Goal: Transaction & Acquisition: Purchase product/service

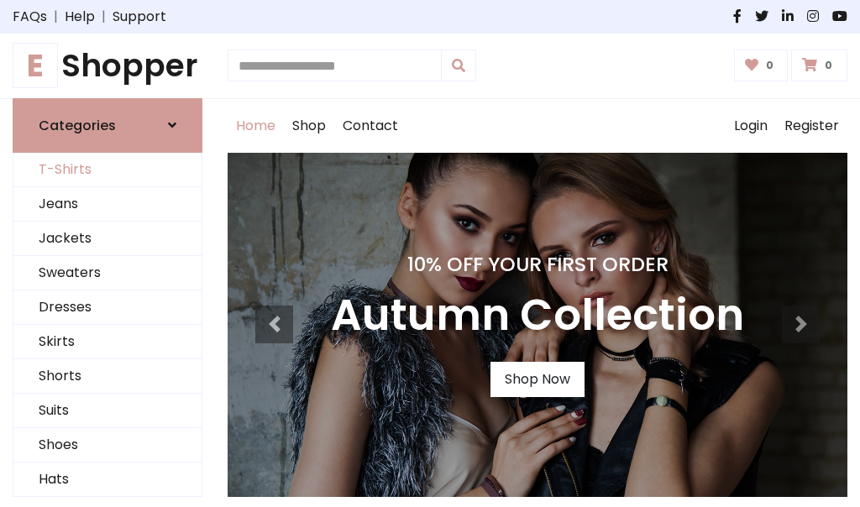
click at [108, 170] on link "T-Shirts" at bounding box center [107, 170] width 188 height 34
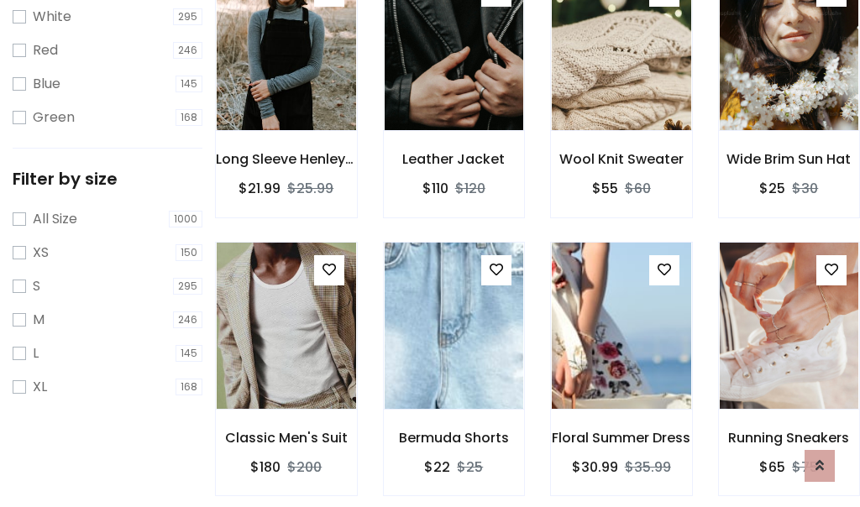
scroll to position [30, 0]
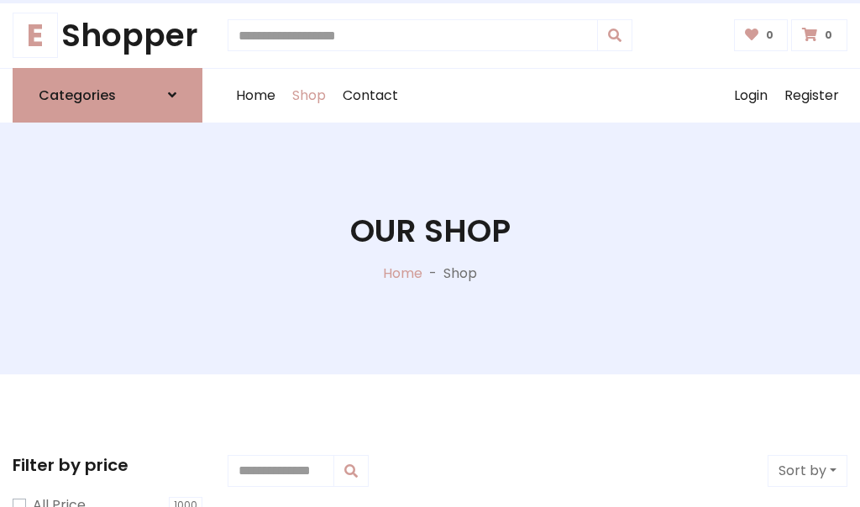
click at [430, 248] on h1 "Our Shop" at bounding box center [430, 232] width 160 height 38
click at [538, 95] on div "Home Shop Contact Log out Login Register" at bounding box center [538, 96] width 620 height 54
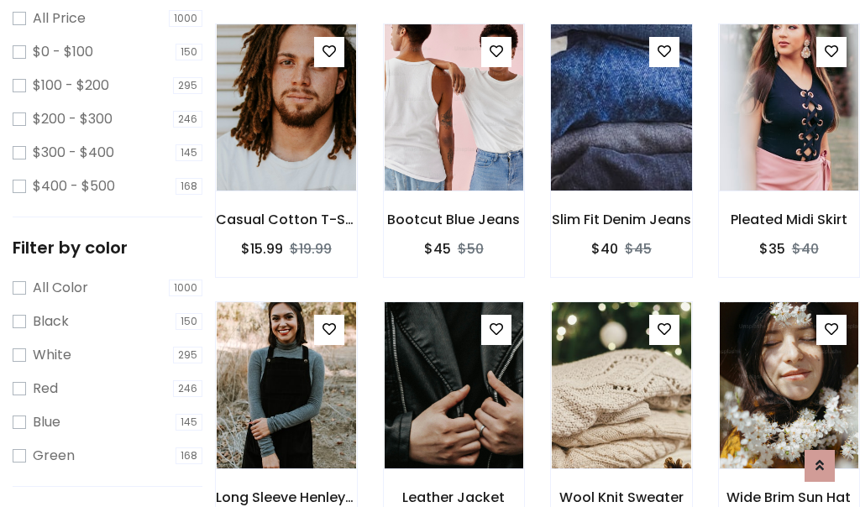
click at [621, 138] on img at bounding box center [621, 107] width 167 height 403
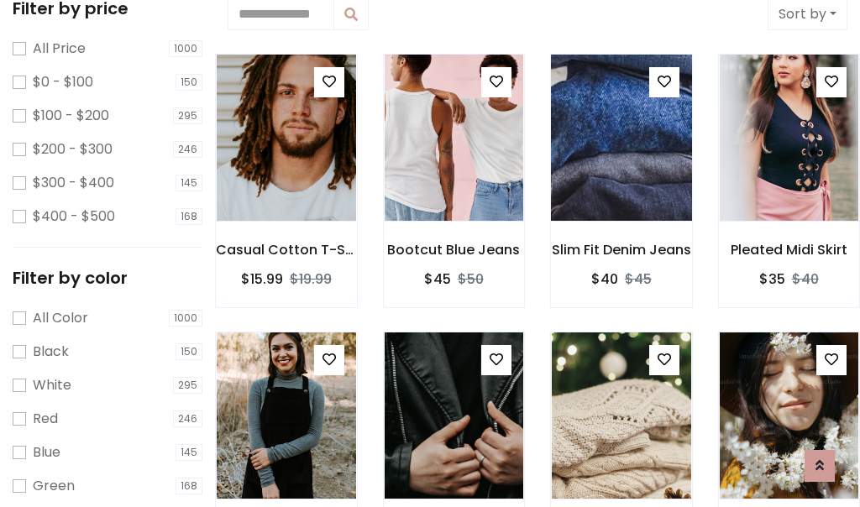
scroll to position [30, 0]
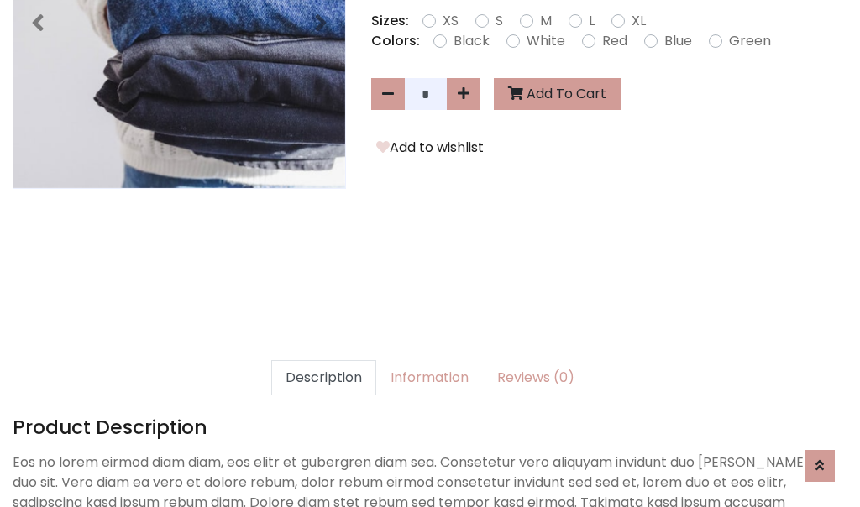
scroll to position [411, 0]
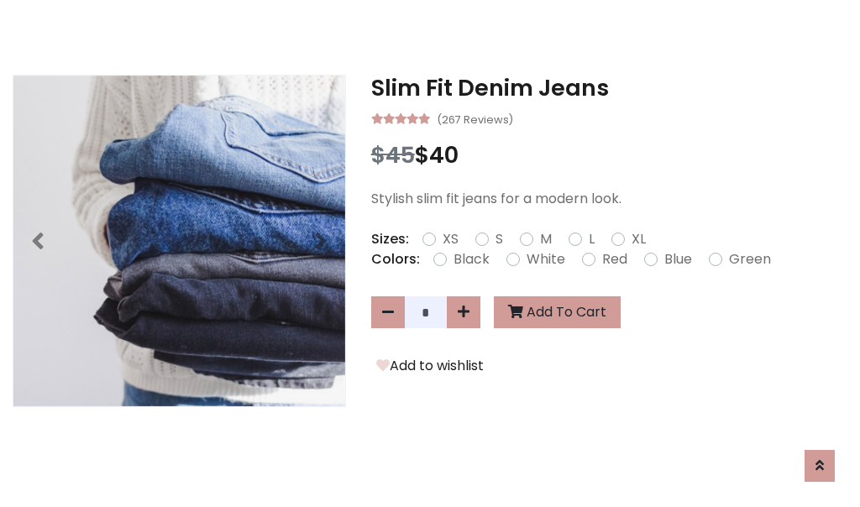
click at [609, 87] on h3 "Slim Fit Denim Jeans" at bounding box center [609, 88] width 476 height 27
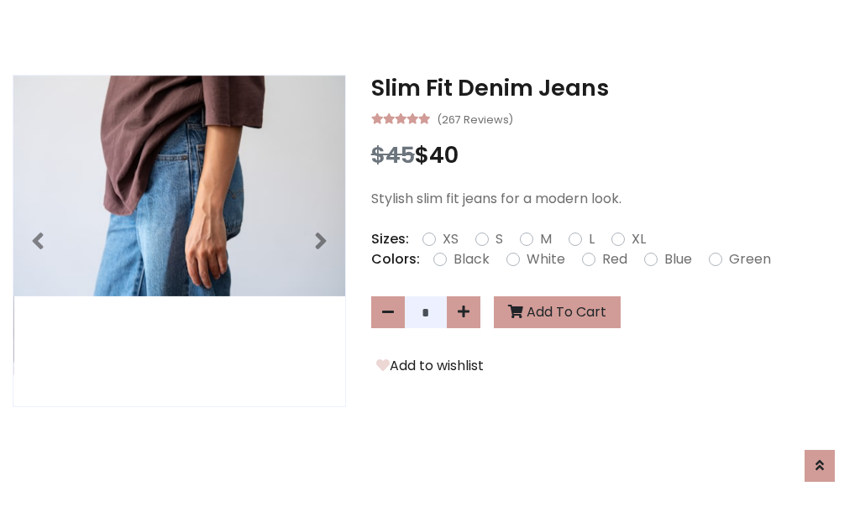
click at [609, 87] on h3 "Slim Fit Denim Jeans" at bounding box center [609, 88] width 476 height 27
